Goal: Download file/media

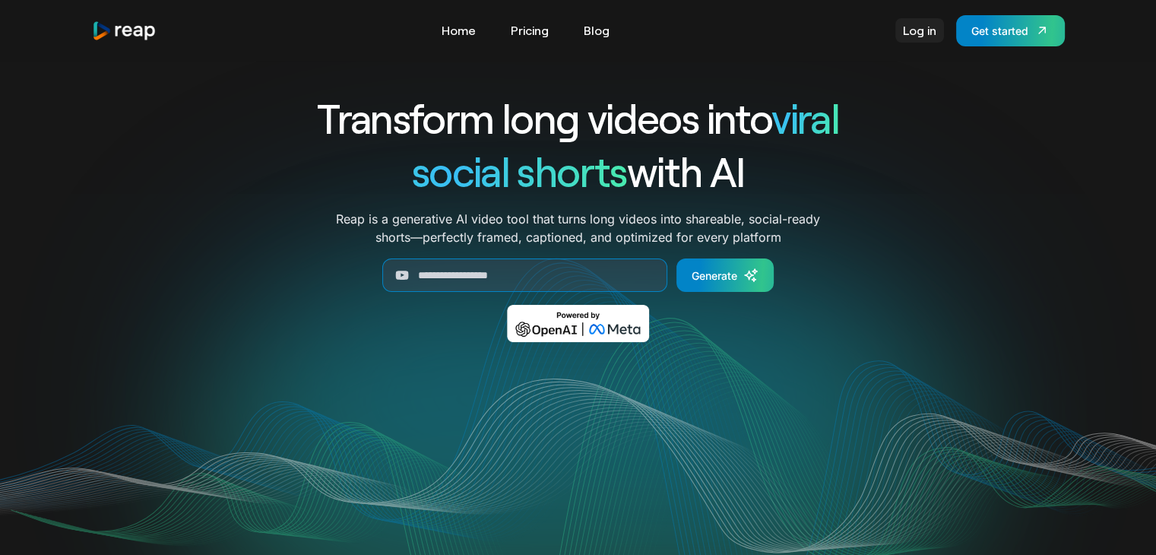
click at [921, 30] on link "Log in" at bounding box center [919, 30] width 49 height 24
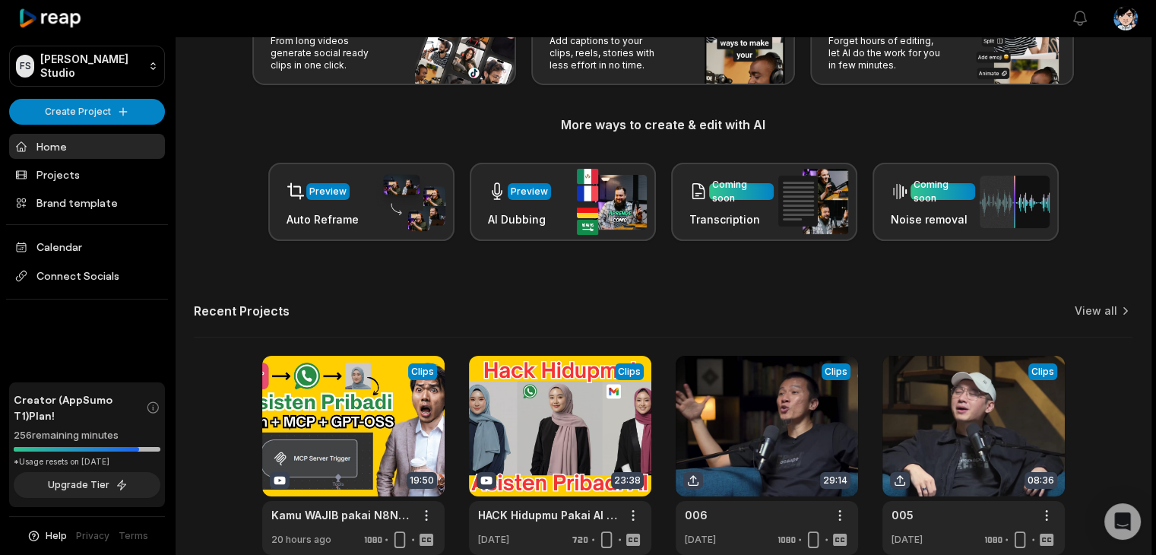
scroll to position [204, 0]
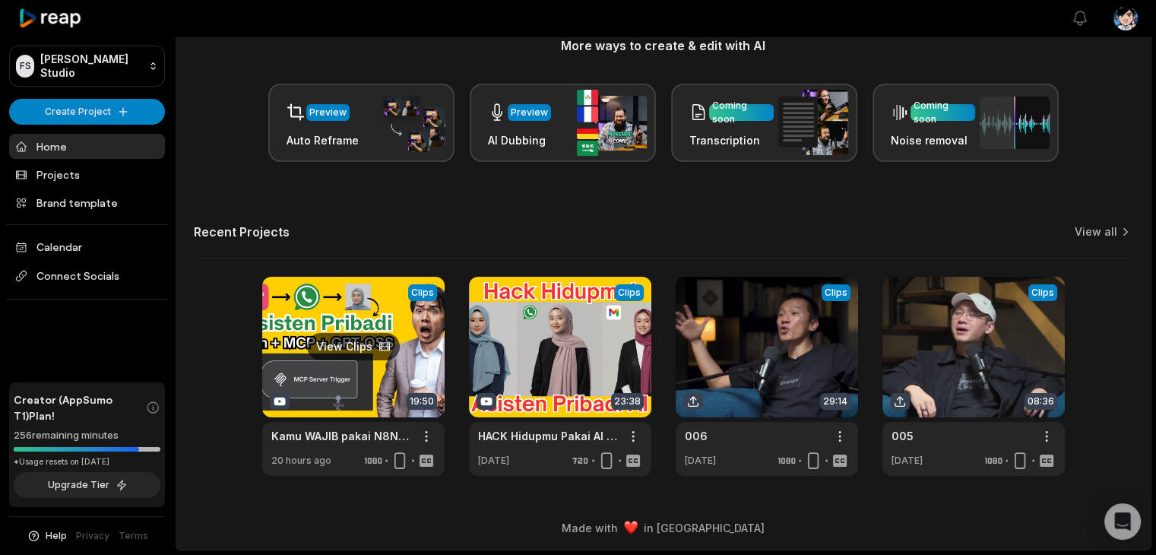
click at [356, 353] on link at bounding box center [353, 376] width 182 height 199
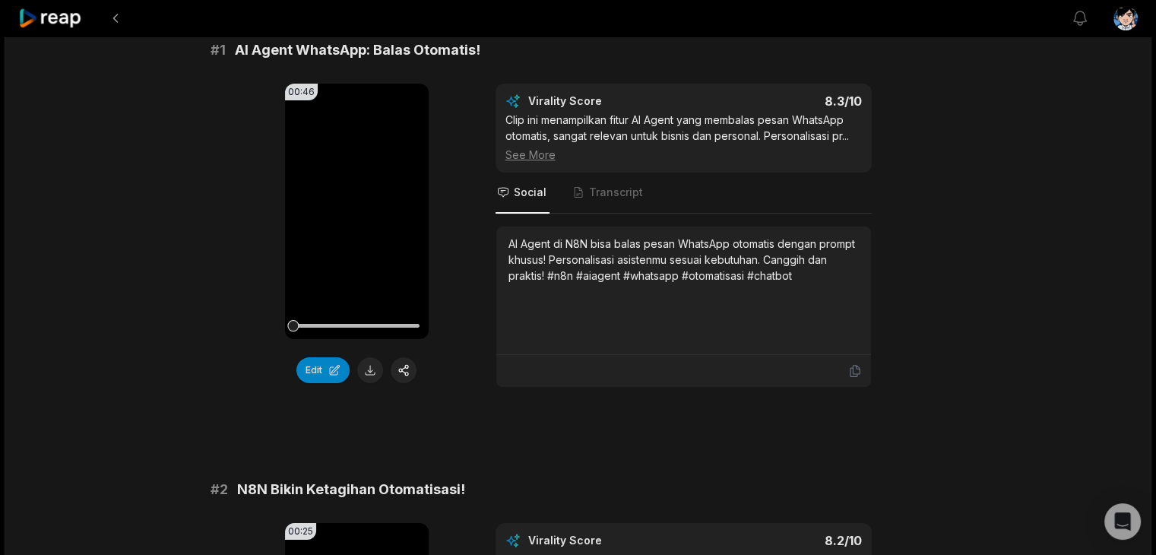
scroll to position [152, 0]
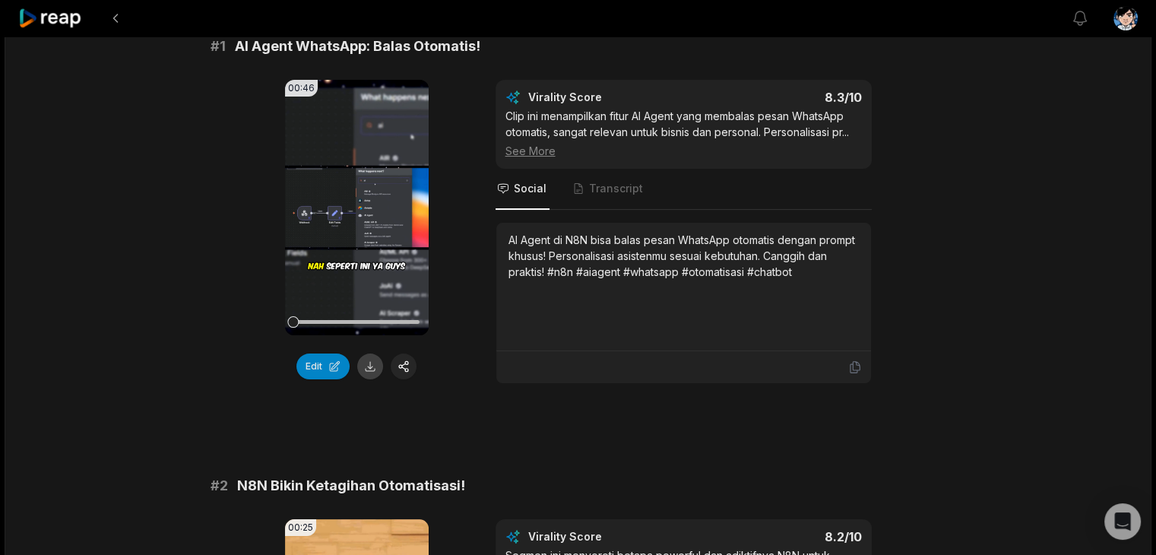
click at [369, 372] on button at bounding box center [370, 366] width 26 height 26
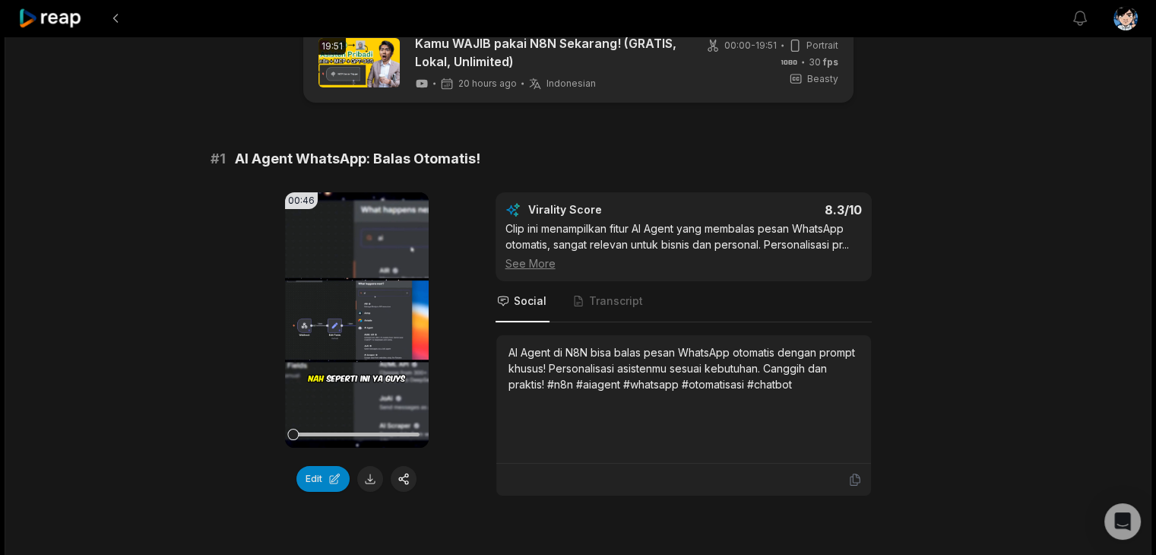
scroll to position [76, 0]
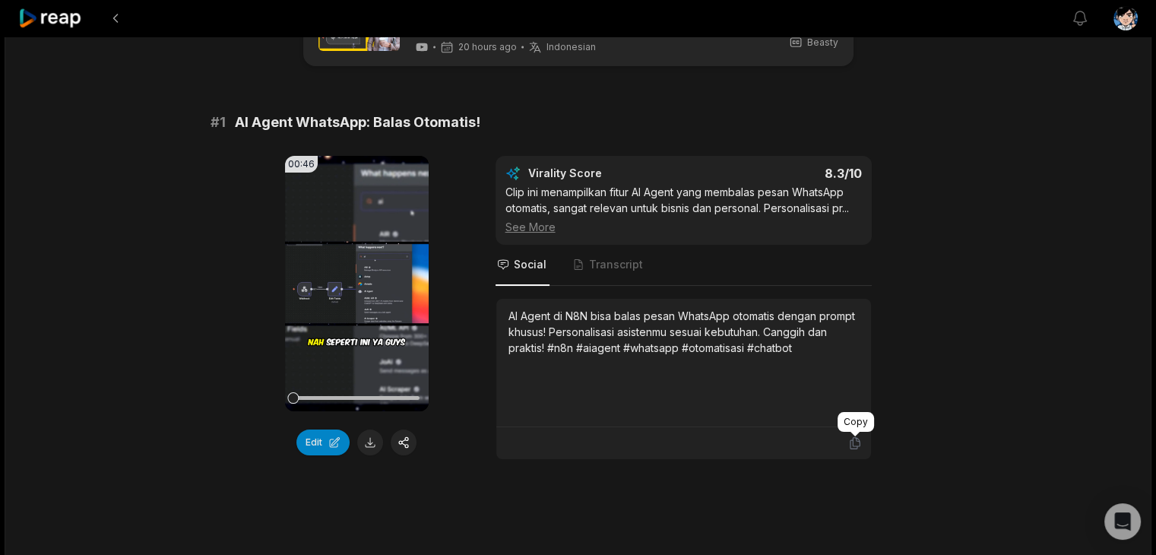
click at [855, 442] on icon at bounding box center [855, 443] width 14 height 14
